Goal: Information Seeking & Learning: Find specific fact

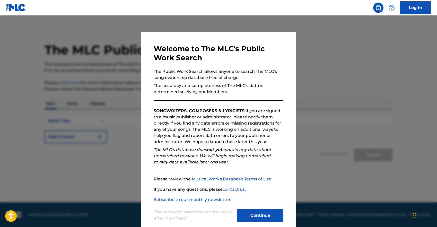
scroll to position [9, 0]
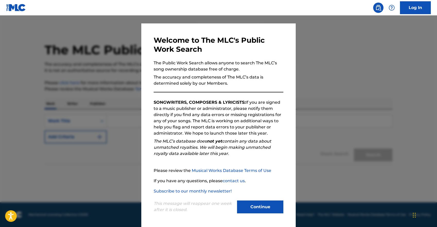
click at [259, 209] on button "Continue" at bounding box center [260, 207] width 46 height 13
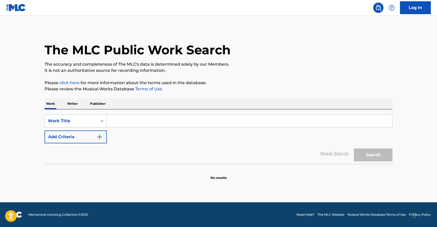
click at [135, 124] on input "Search Form" at bounding box center [250, 121] width 286 height 12
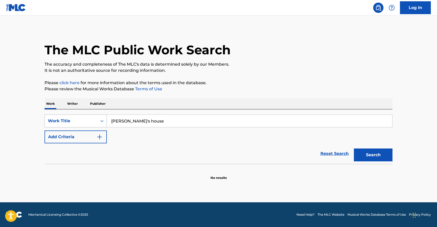
drag, startPoint x: 149, startPoint y: 121, endPoint x: 83, endPoint y: 122, distance: 66.0
click at [83, 122] on div "SearchWithCriteriabf6ee147-dd11-4882-bca9-28384c7a67c4 Work Title melon's house" at bounding box center [219, 121] width 348 height 13
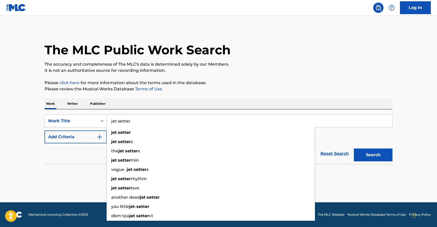
type input "jet setter"
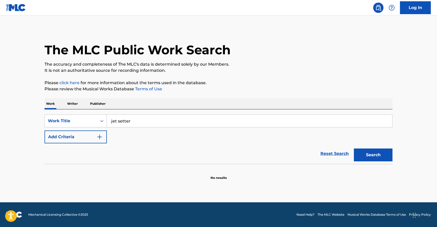
click at [86, 137] on button "Add Criteria" at bounding box center [76, 137] width 62 height 13
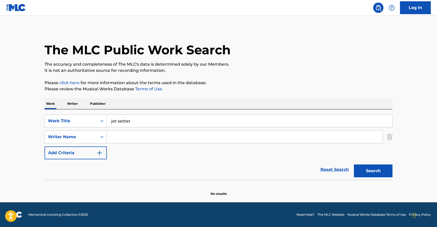
click at [126, 139] on input "Search Form" at bounding box center [245, 137] width 276 height 12
type input "[PERSON_NAME]"
click at [354, 165] on button "Search" at bounding box center [373, 171] width 39 height 13
click at [72, 149] on button "Add Criteria" at bounding box center [76, 153] width 62 height 13
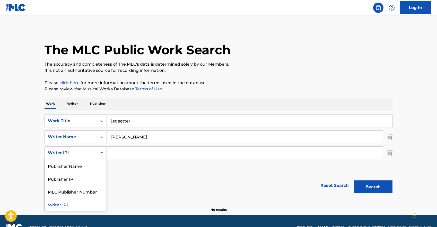
click at [89, 150] on div "Writer IPI" at bounding box center [71, 153] width 46 height 6
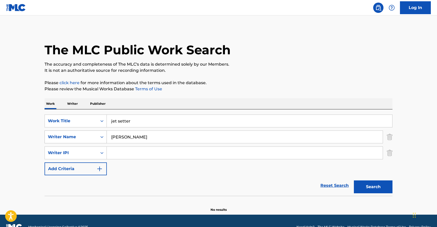
drag, startPoint x: 147, startPoint y: 136, endPoint x: 106, endPoint y: 136, distance: 41.0
click at [106, 136] on div "SearchWithCriteria705c3e04-cecd-4a1d-8c47-84f0b70354b1 Writer Name [PERSON_NAME]" at bounding box center [219, 137] width 348 height 13
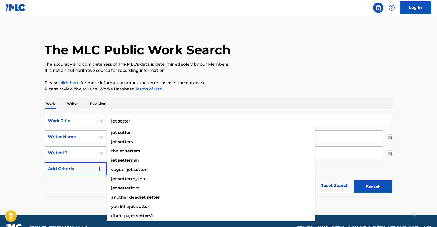
drag, startPoint x: 137, startPoint y: 123, endPoint x: 95, endPoint y: 119, distance: 42.2
click at [95, 119] on div "SearchWithCriteriabf6ee147-dd11-4882-bca9-28384c7a67c4 Work Title jet setter je…" at bounding box center [219, 121] width 348 height 13
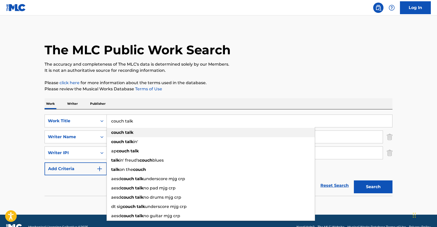
type input "couch talk"
click at [132, 135] on strong "talk" at bounding box center [129, 132] width 8 height 5
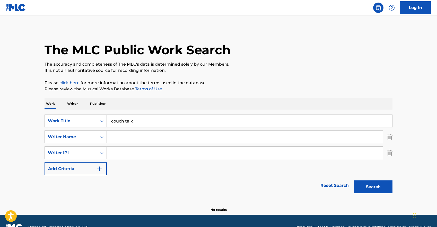
click at [368, 188] on button "Search" at bounding box center [373, 187] width 39 height 13
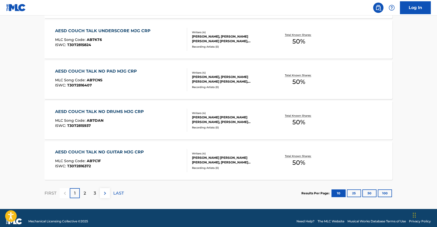
scroll to position [428, 0]
click at [85, 196] on p "2" at bounding box center [85, 194] width 2 height 6
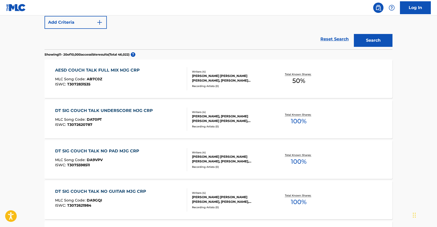
scroll to position [0, 0]
